Goal: Check status: Check status

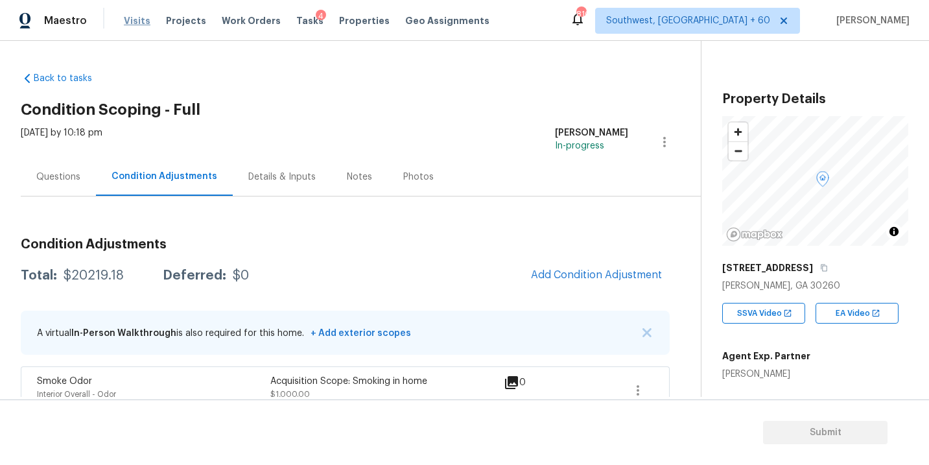
click at [136, 21] on span "Visits" at bounding box center [137, 20] width 27 height 13
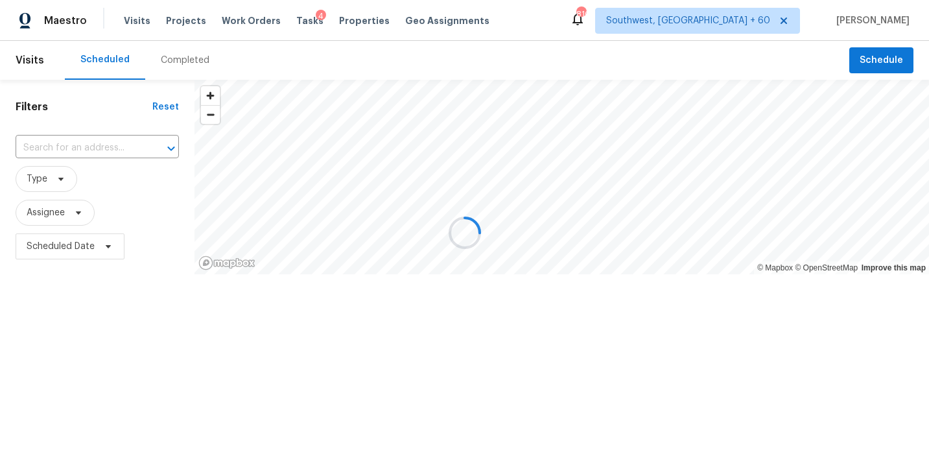
click at [185, 63] on div at bounding box center [464, 232] width 929 height 465
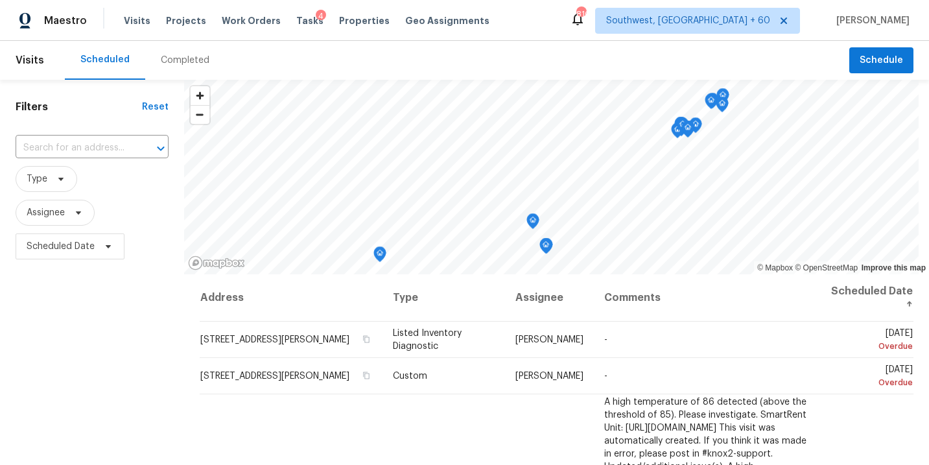
click at [185, 63] on div "Completed" at bounding box center [185, 60] width 49 height 13
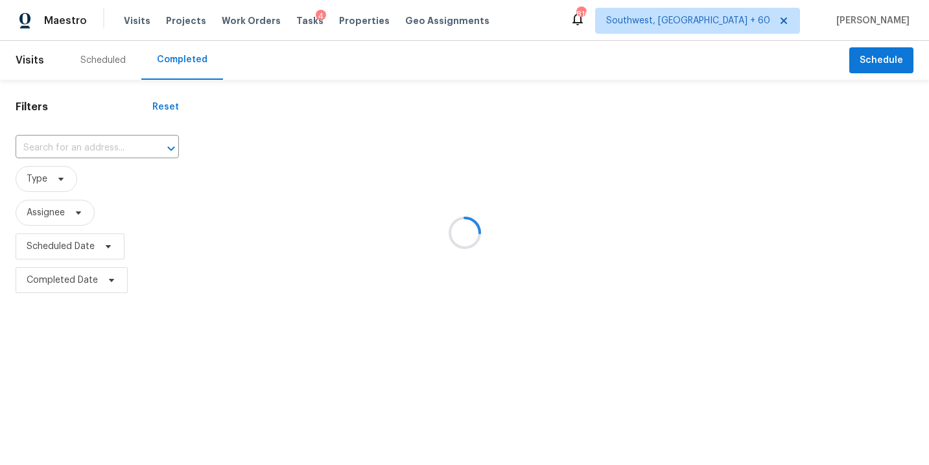
click at [87, 149] on div at bounding box center [464, 232] width 929 height 465
click at [87, 148] on div at bounding box center [464, 232] width 929 height 465
click at [69, 147] on div at bounding box center [464, 232] width 929 height 465
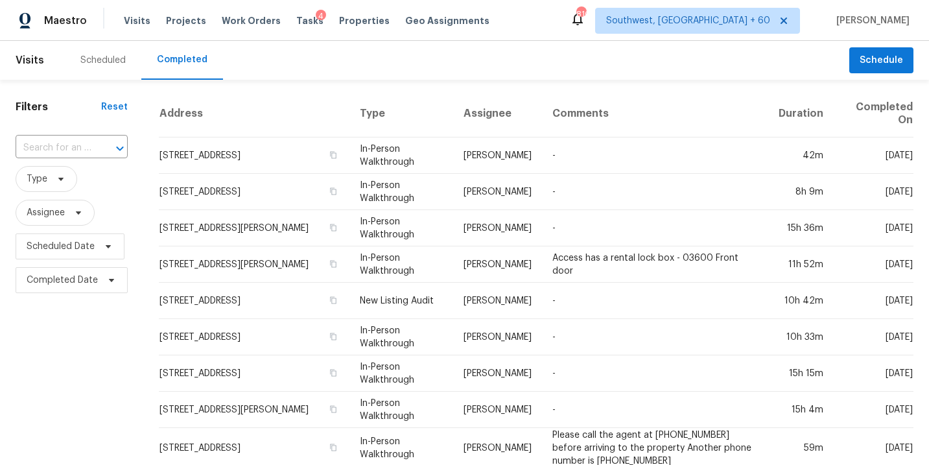
click at [69, 147] on input "text" at bounding box center [54, 148] width 76 height 20
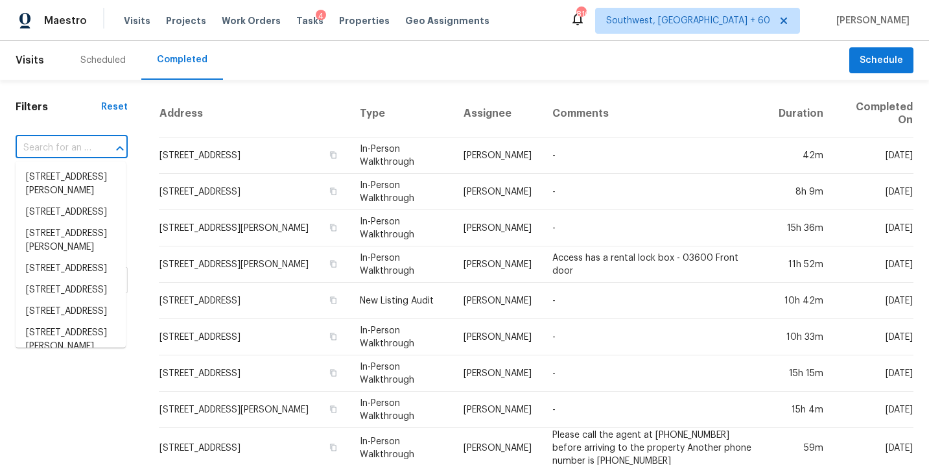
paste input "[STREET_ADDRESS][PERSON_NAME]"
type input "[STREET_ADDRESS][PERSON_NAME]"
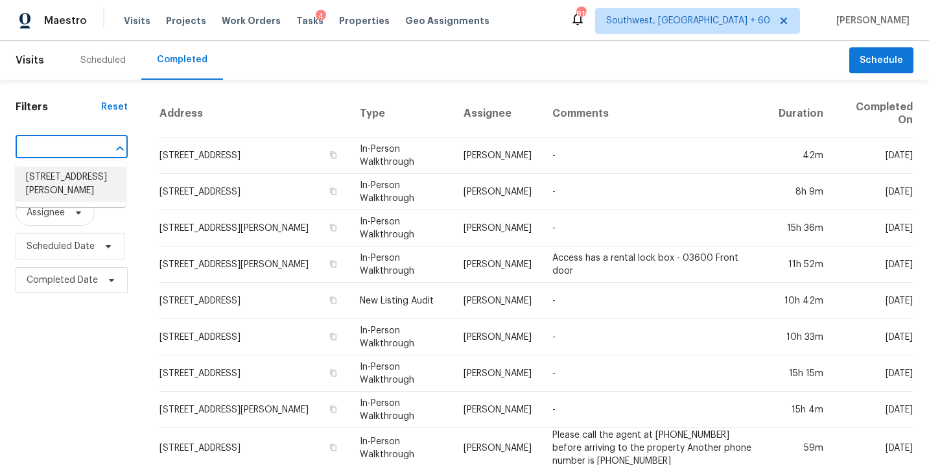
click at [73, 185] on li "[STREET_ADDRESS][PERSON_NAME]" at bounding box center [71, 184] width 110 height 35
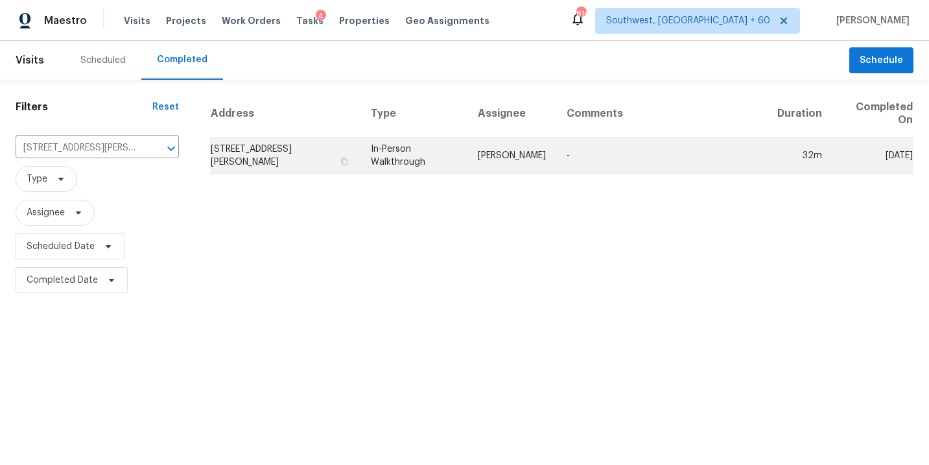
click at [600, 161] on td "-" at bounding box center [661, 155] width 211 height 36
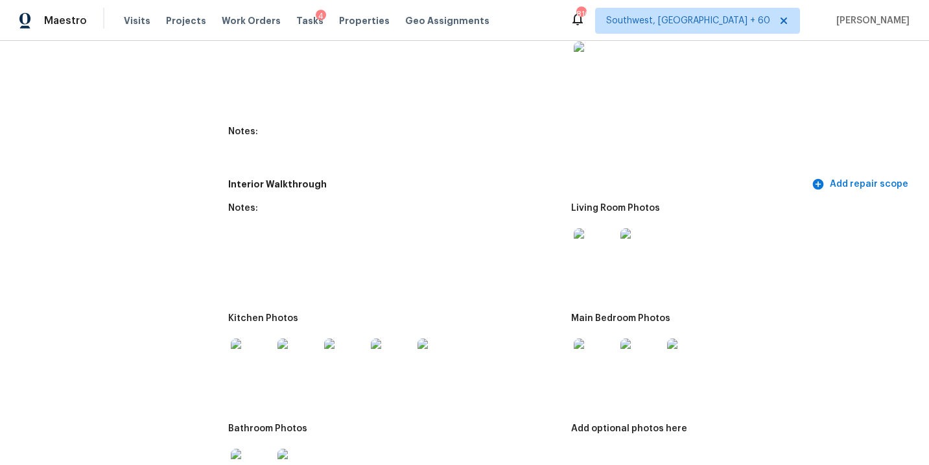
scroll to position [1459, 0]
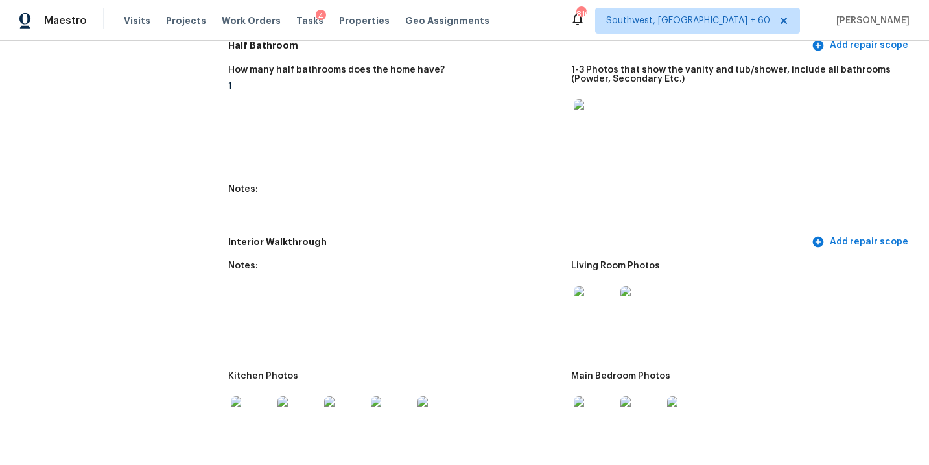
click at [595, 301] on img at bounding box center [594, 306] width 41 height 41
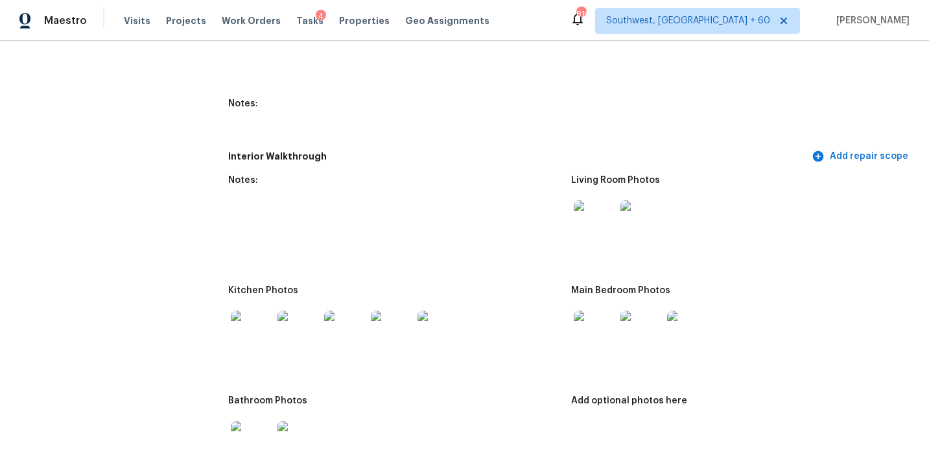
scroll to position [1557, 0]
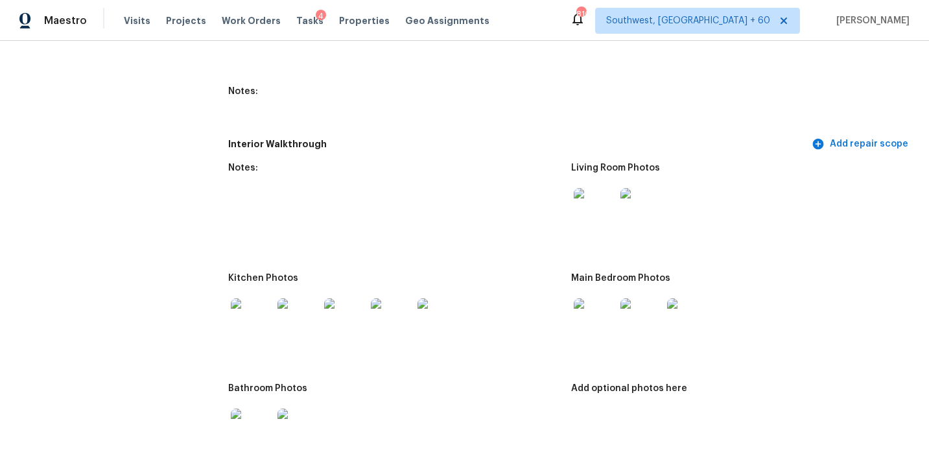
click at [582, 318] on img at bounding box center [594, 318] width 41 height 41
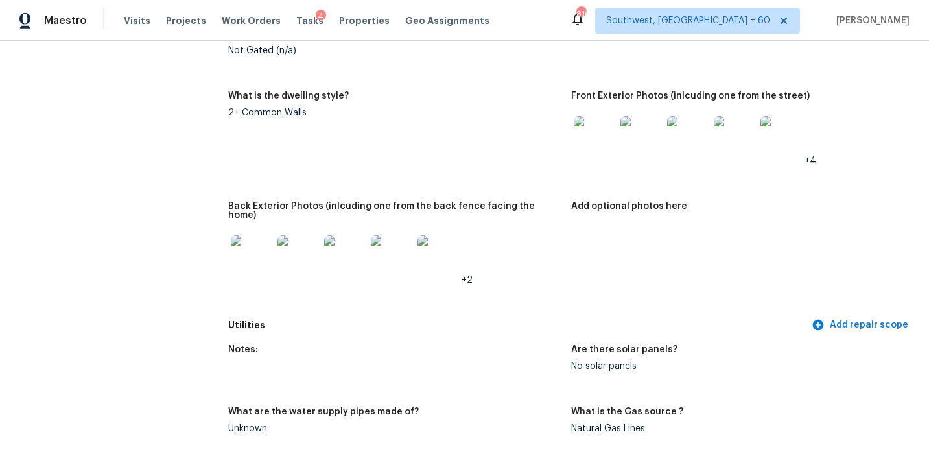
scroll to position [660, 0]
